Goal: Task Accomplishment & Management: Complete application form

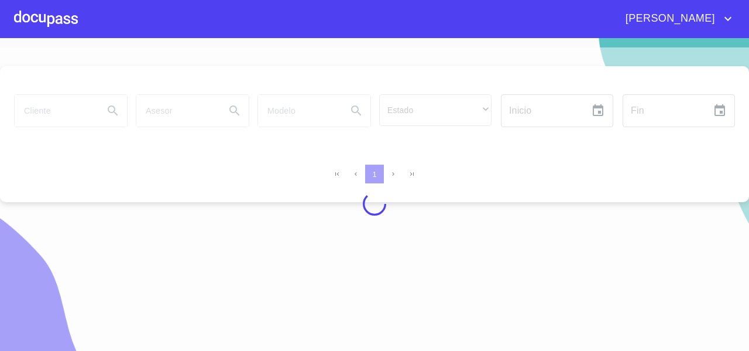
click at [51, 105] on div at bounding box center [374, 203] width 749 height 313
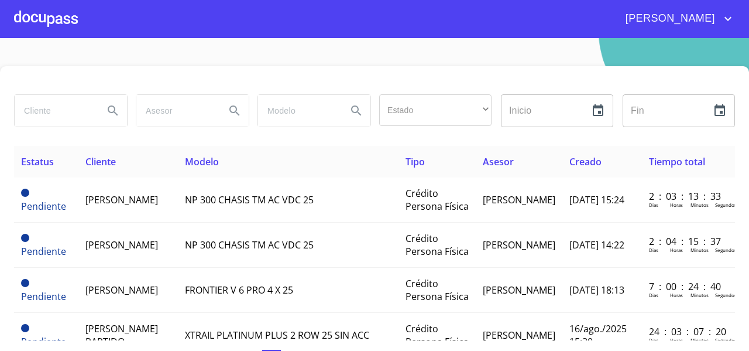
click at [48, 110] on input "search" at bounding box center [55, 111] width 80 height 32
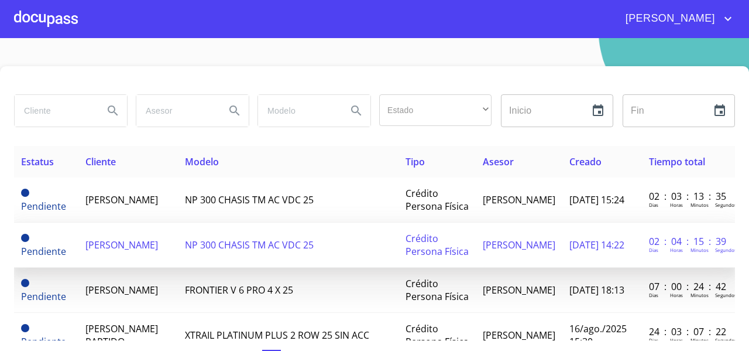
click at [124, 251] on span "[PERSON_NAME]" at bounding box center [121, 244] width 73 height 13
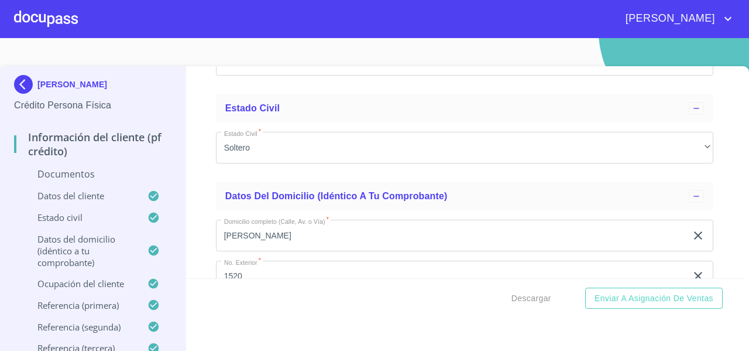
scroll to position [2624, 0]
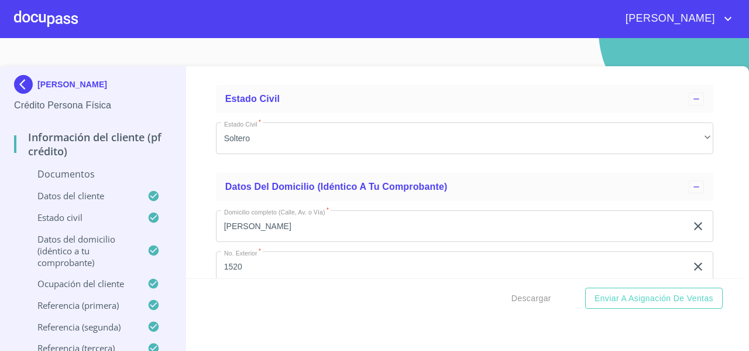
drag, startPoint x: 292, startPoint y: 201, endPoint x: 221, endPoint y: 202, distance: 70.8
click at [189, 211] on div "Información del cliente (PF crédito) Documentos Documento de identificación   *…" at bounding box center [465, 172] width 558 height 212
drag, startPoint x: 84, startPoint y: 93, endPoint x: 37, endPoint y: 71, distance: 51.6
click at [37, 71] on div "[PERSON_NAME] Persona Física" at bounding box center [92, 93] width 157 height 55
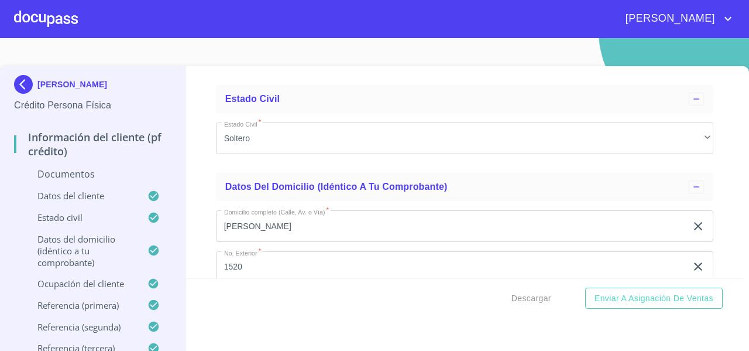
copy p "[PERSON_NAME]"
click at [207, 186] on div "Información del cliente (PF crédito) Documentos Documento de identificación   *…" at bounding box center [465, 172] width 558 height 212
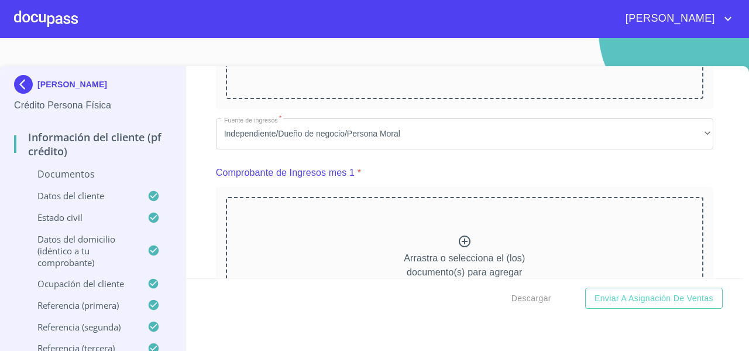
scroll to position [833, 0]
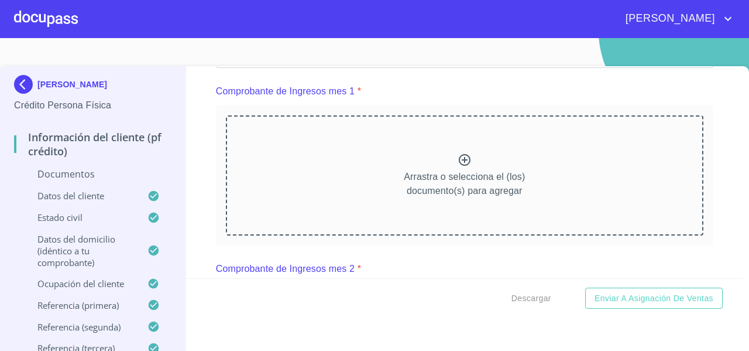
click at [703, 141] on div "Información del cliente (PF crédito) Documentos Documento de identificación   *…" at bounding box center [465, 172] width 558 height 212
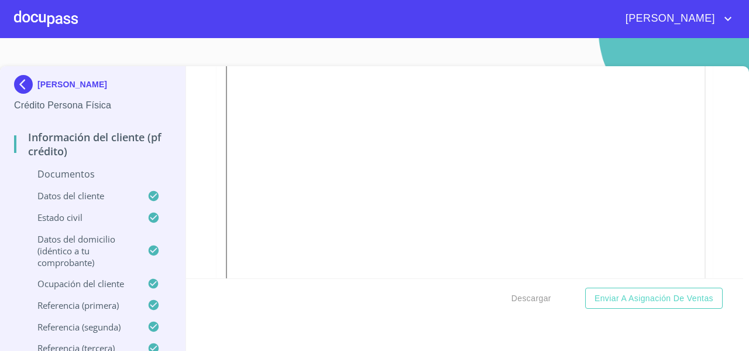
scroll to position [1511, 0]
